Goal: Check status

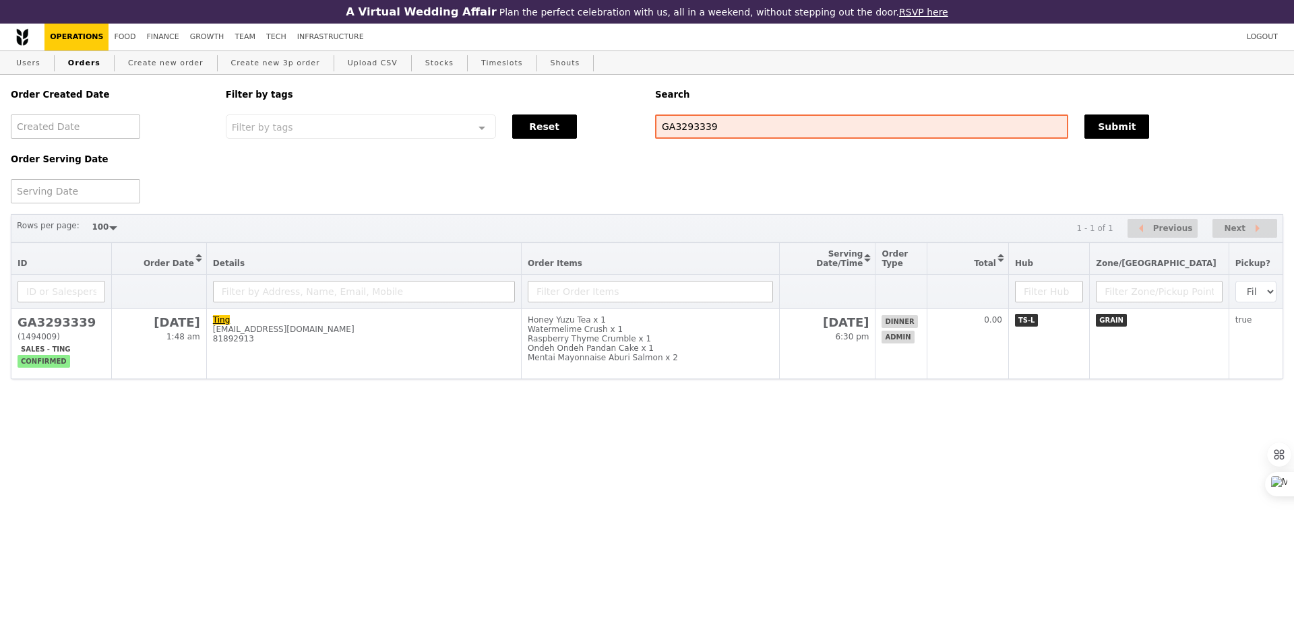
select select "100"
click at [690, 137] on input "GA3293339" at bounding box center [861, 127] width 413 height 24
type input "recordedfuture"
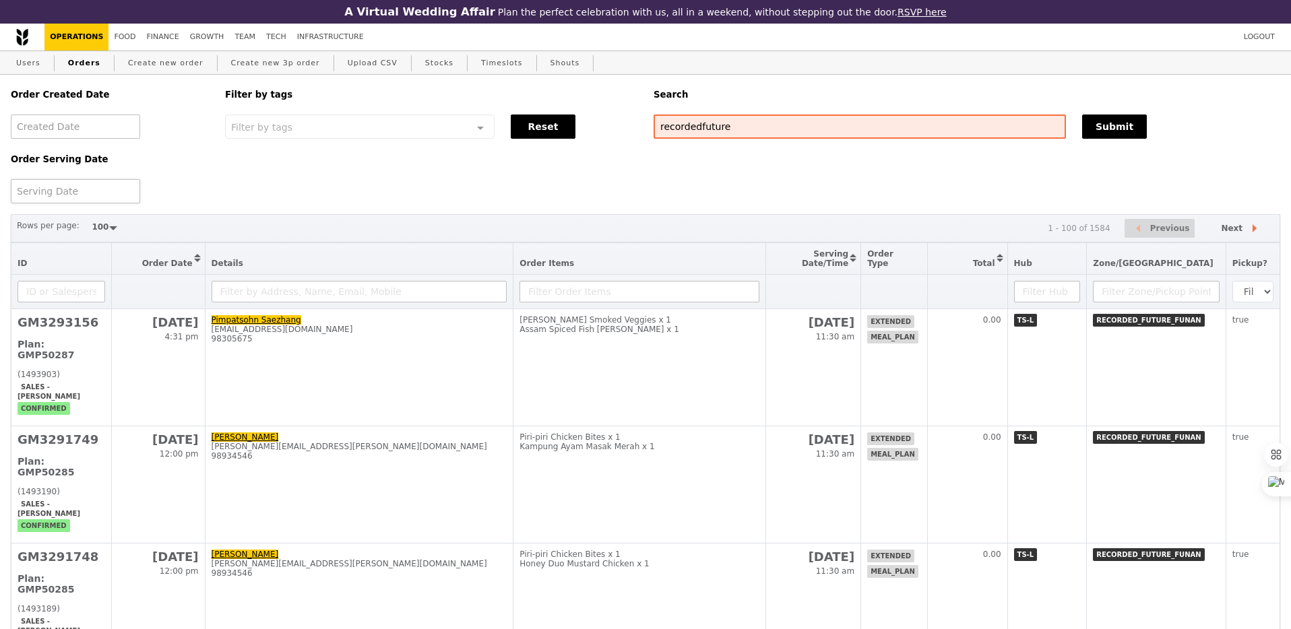
click at [82, 185] on div at bounding box center [75, 191] width 129 height 24
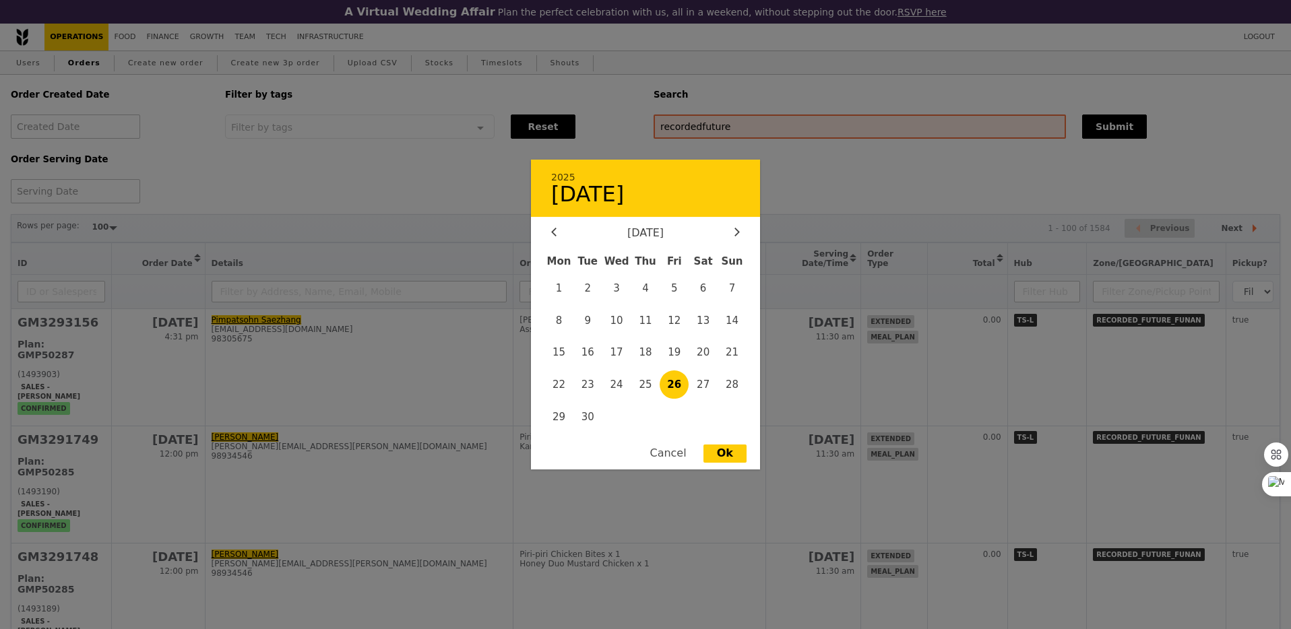
click at [672, 382] on span "26" at bounding box center [674, 385] width 29 height 29
type input "[DATE]"
